Goal: Task Accomplishment & Management: Manage account settings

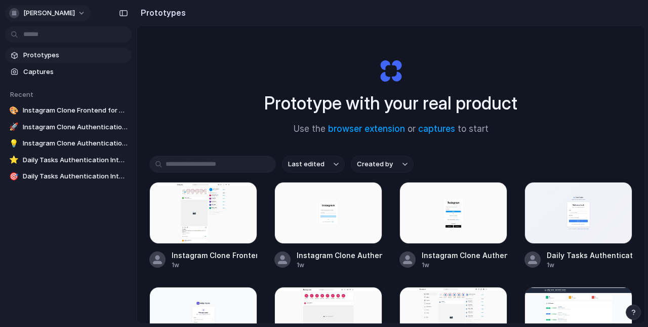
click at [75, 12] on span "[PERSON_NAME]" at bounding box center [49, 13] width 52 height 10
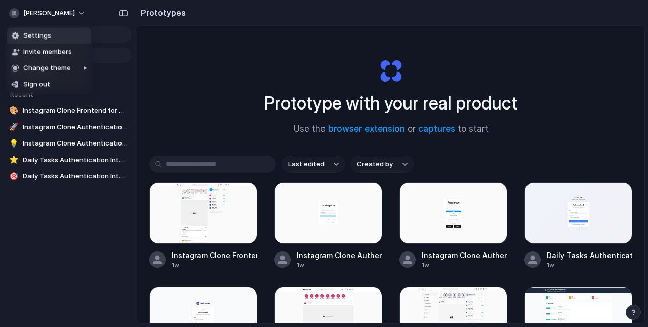
click at [52, 37] on li "Settings" at bounding box center [49, 35] width 84 height 16
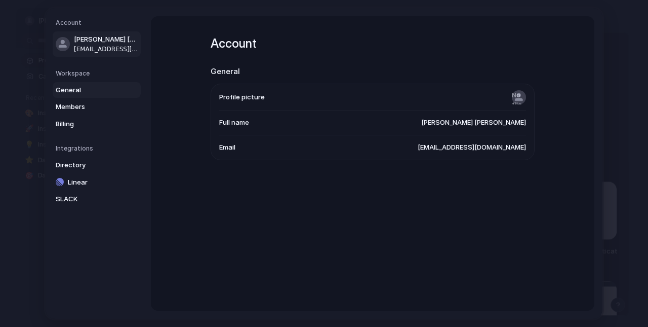
click at [72, 87] on span "General" at bounding box center [88, 90] width 65 height 10
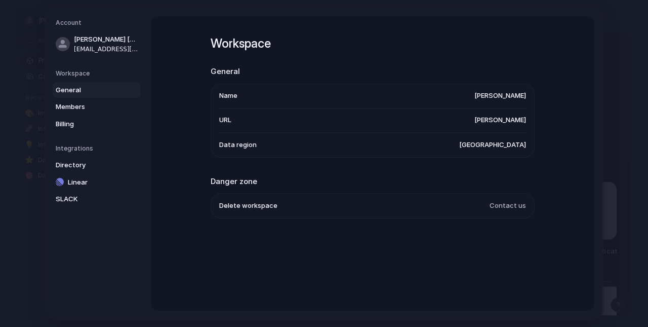
click at [71, 132] on nav "Account [PERSON_NAME] [PERSON_NAME] [EMAIL_ADDRESS][DOMAIN_NAME] Workspace Gene…" at bounding box center [98, 163] width 105 height 310
click at [70, 128] on span "Billing" at bounding box center [88, 124] width 65 height 10
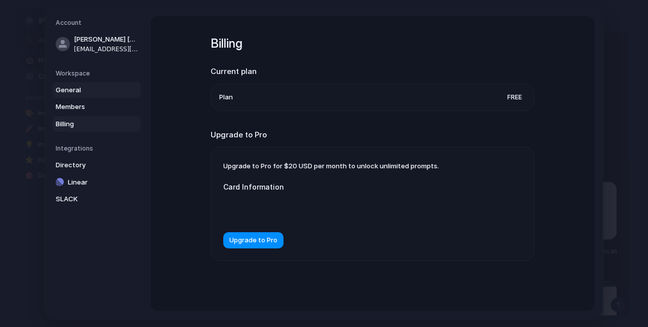
click at [78, 95] on link "General" at bounding box center [97, 90] width 88 height 16
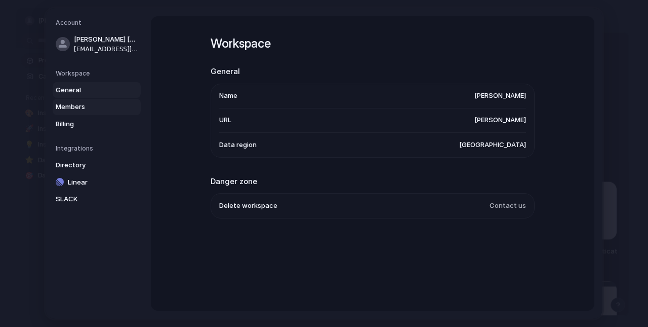
click at [78, 111] on link "Members" at bounding box center [97, 107] width 88 height 16
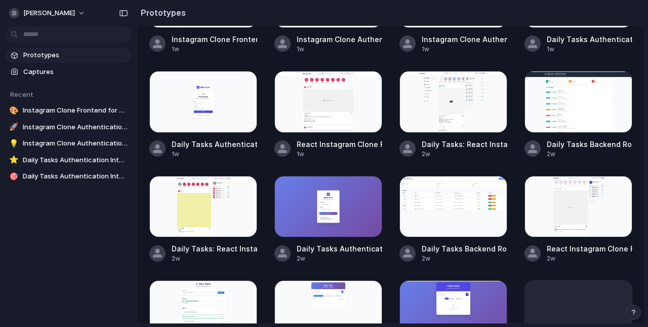
scroll to position [79, 0]
